Goal: Information Seeking & Learning: Check status

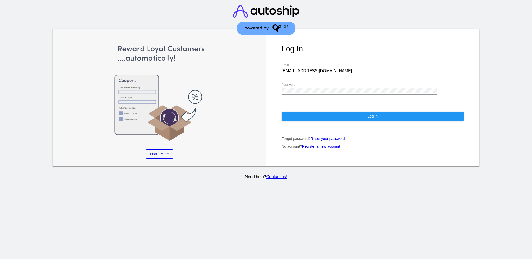
drag, startPoint x: 335, startPoint y: 63, endPoint x: 303, endPoint y: 62, distance: 32.2
click at [290, 63] on div "[EMAIL_ADDRESS][DOMAIN_NAME] Email" at bounding box center [360, 69] width 156 height 12
drag, startPoint x: 327, startPoint y: 66, endPoint x: 273, endPoint y: 62, distance: 54.0
click at [273, 62] on div "Log In [EMAIL_ADDRESS][DOMAIN_NAME] Email Password Log In Forgot password? Rese…" at bounding box center [372, 98] width 213 height 138
paste input "[EMAIL_ADDRESS][DOMAIN_NAME]"
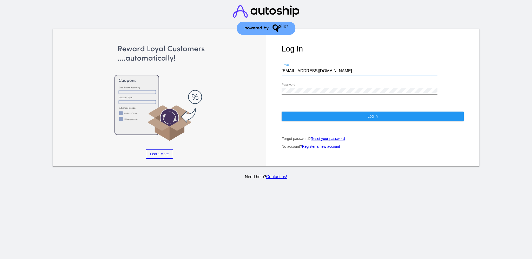
type input "[EMAIL_ADDRESS][DOMAIN_NAME]"
click at [281, 84] on div "Log In [EMAIL_ADDRESS][DOMAIN_NAME] Email Password Log In Forgot password? Rese…" at bounding box center [372, 98] width 213 height 138
click at [301, 111] on button "Log In" at bounding box center [373, 115] width 182 height 9
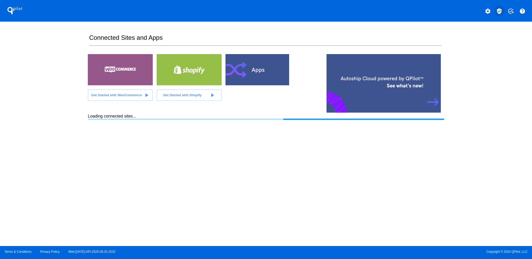
click at [501, 10] on mat-icon "verified_user" at bounding box center [499, 11] width 6 height 6
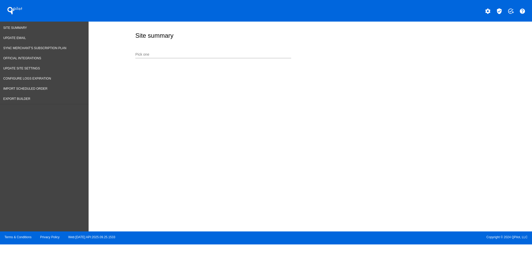
click at [262, 56] on input "Pick one" at bounding box center [213, 54] width 156 height 4
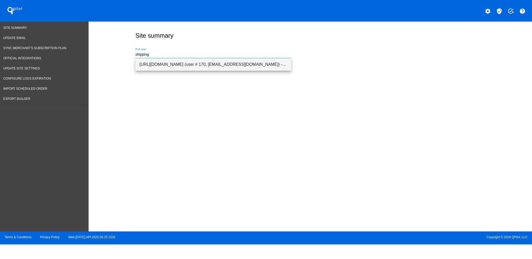
click at [264, 63] on span "[URL][DOMAIN_NAME] (user # 170, [EMAIL_ADDRESS][DOMAIN_NAME]) - Test" at bounding box center [214, 64] width 148 height 12
type input "[URL][DOMAIN_NAME] (user # 170, [EMAIL_ADDRESS][DOMAIN_NAME]) - Test"
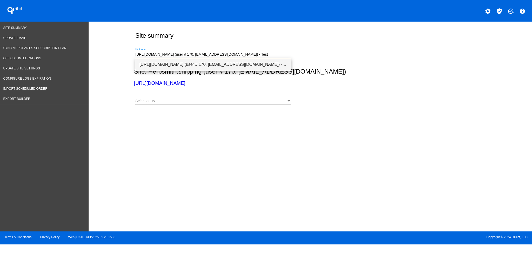
click at [220, 67] on span "[URL][DOMAIN_NAME] (user # 170, [EMAIL_ADDRESS][DOMAIN_NAME]) - Test" at bounding box center [214, 64] width 148 height 12
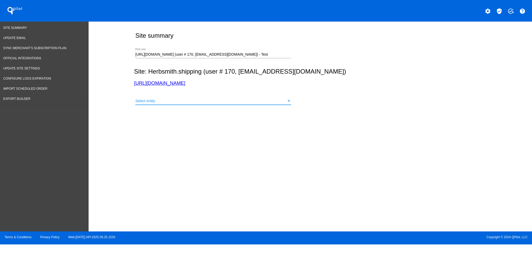
click at [206, 103] on div "Select entity" at bounding box center [210, 101] width 151 height 4
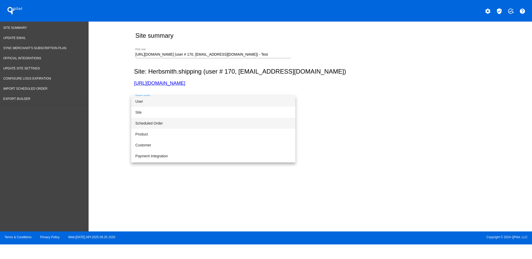
drag, startPoint x: 187, startPoint y: 122, endPoint x: 299, endPoint y: 116, distance: 111.7
click at [187, 122] on span "Scheduled Order" at bounding box center [213, 123] width 156 height 11
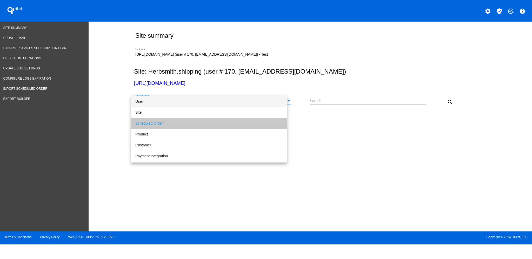
click at [313, 101] on input "Search" at bounding box center [368, 101] width 116 height 4
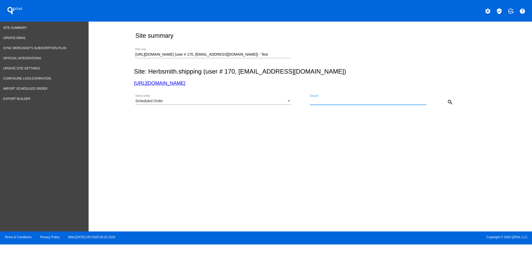
paste input "2434802"
click at [311, 99] on input "2434802" at bounding box center [365, 101] width 111 height 4
click at [455, 102] on button "search" at bounding box center [450, 102] width 10 height 10
drag, startPoint x: 334, startPoint y: 100, endPoint x: 293, endPoint y: 101, distance: 41.9
click at [293, 101] on div "Scheduled Order Select entity 2434802 Search close search" at bounding box center [309, 100] width 351 height 18
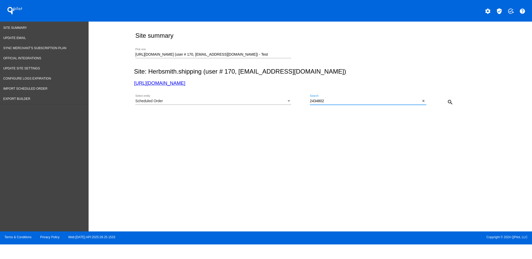
paste input "[URL][DOMAIN_NAME]"
type input "[URL][DOMAIN_NAME]"
click at [424, 101] on mat-icon "close" at bounding box center [424, 101] width 4 height 4
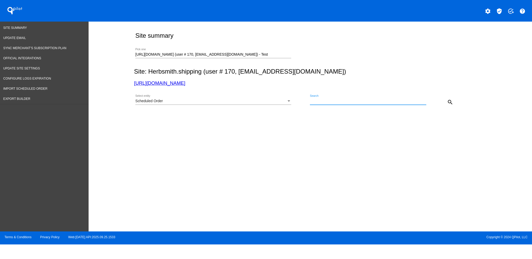
paste input "1020300"
type input "1020300"
click at [451, 99] on mat-icon "search" at bounding box center [450, 102] width 6 height 6
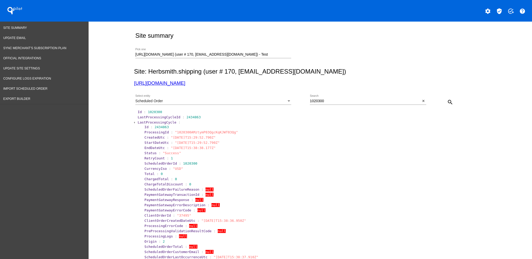
click at [140, 122] on span "LastProcessingCycle" at bounding box center [157, 122] width 39 height 4
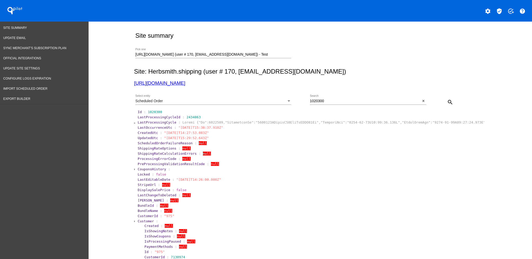
click at [142, 221] on span "Customer" at bounding box center [146, 221] width 16 height 4
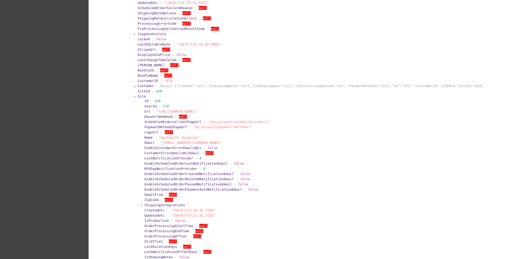
scroll to position [139, 0]
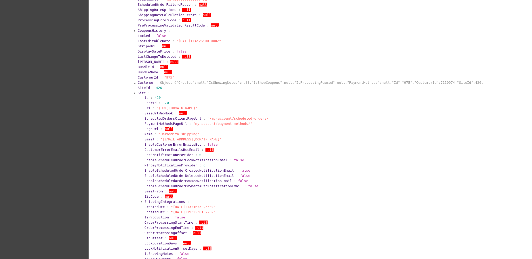
click at [138, 92] on span "Site" at bounding box center [142, 93] width 8 height 4
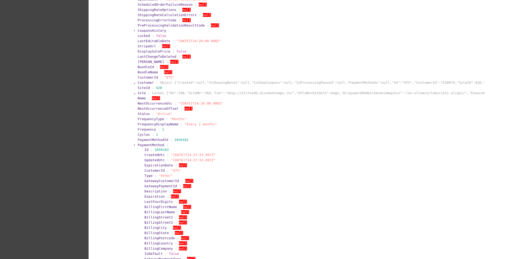
click at [139, 146] on span "PaymentMethod" at bounding box center [151, 145] width 27 height 4
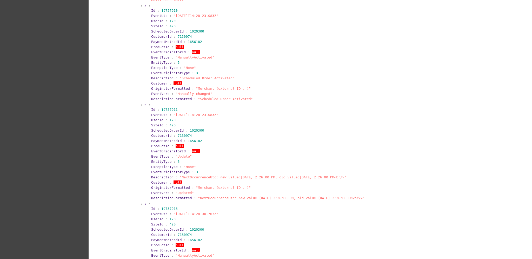
scroll to position [7838, 0]
